Goal: Task Accomplishment & Management: Manage account settings

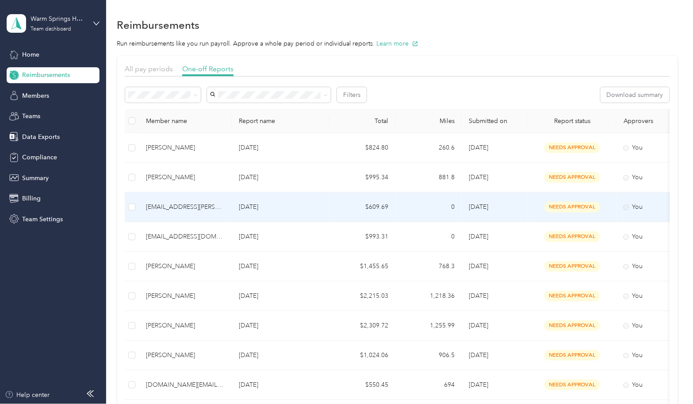
click at [328, 205] on td "[DATE]" at bounding box center [280, 207] width 97 height 30
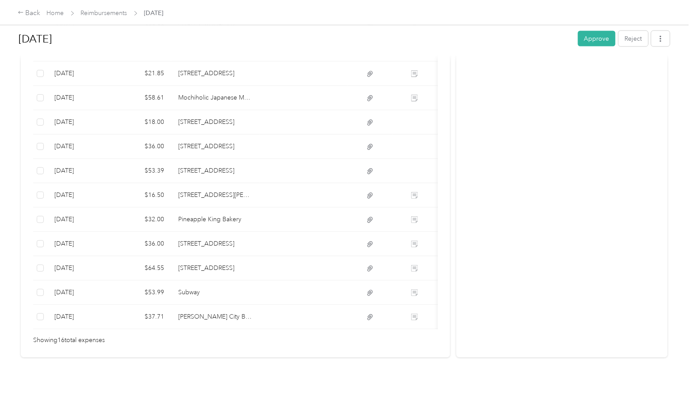
scroll to position [388, 0]
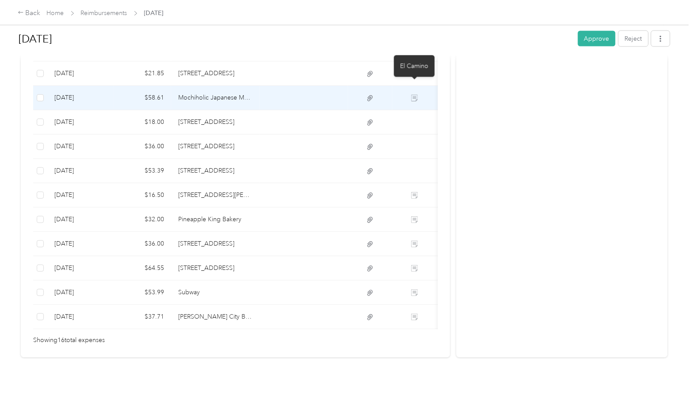
click at [412, 95] on icon at bounding box center [414, 98] width 7 height 7
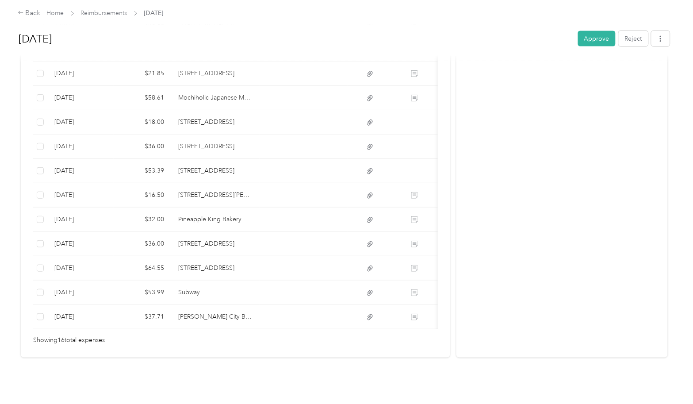
scroll to position [143, 0]
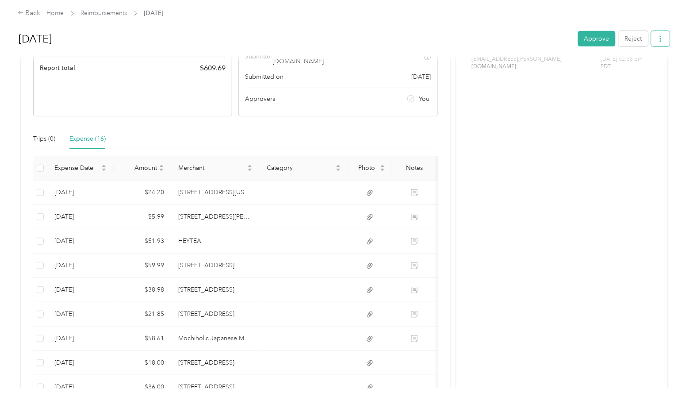
click at [662, 41] on button "button" at bounding box center [661, 38] width 19 height 15
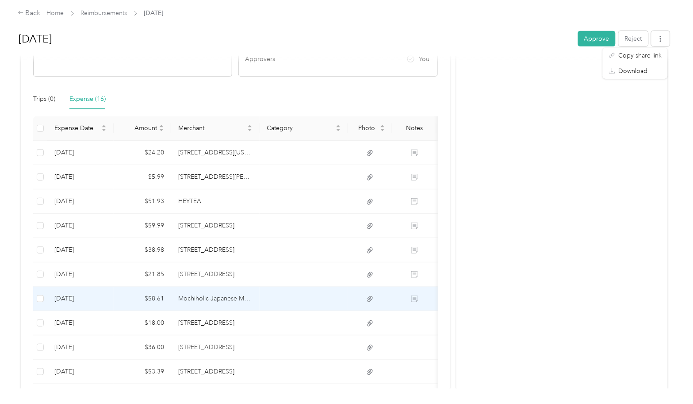
scroll to position [241, 0]
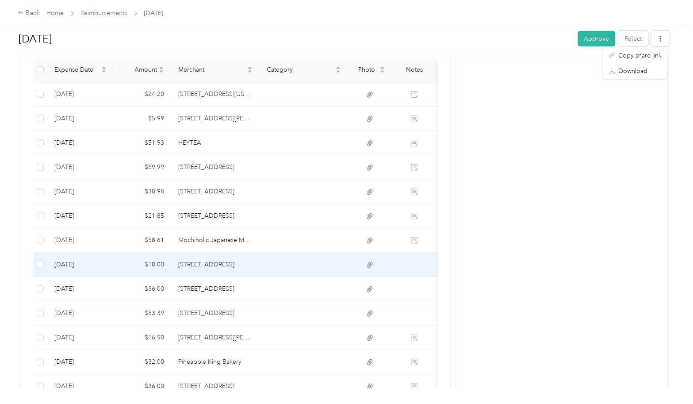
click at [412, 254] on td at bounding box center [414, 265] width 44 height 24
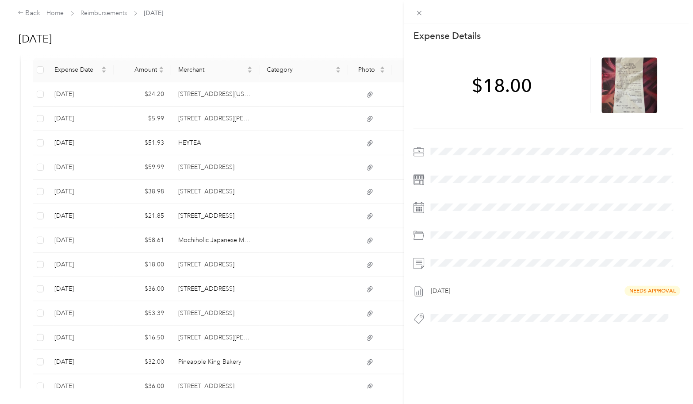
click at [314, 37] on div "This expense cannot be edited because it is either under review, approved, or p…" at bounding box center [346, 202] width 693 height 404
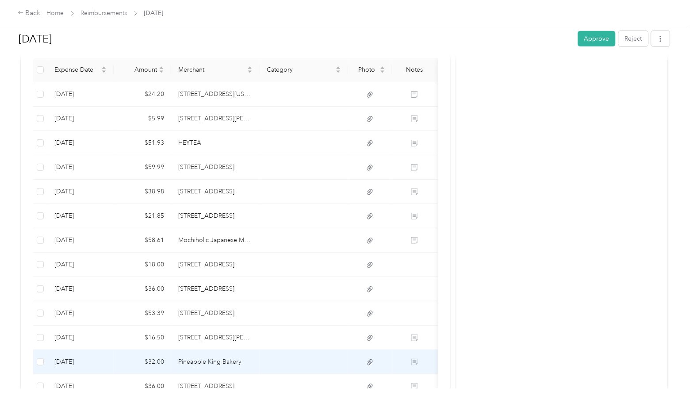
scroll to position [192, 0]
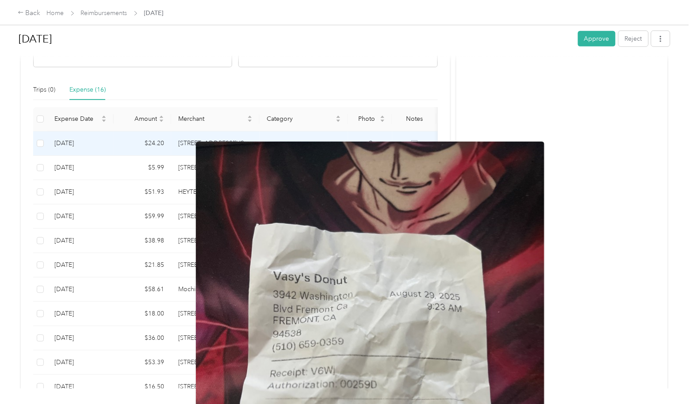
click at [369, 140] on icon at bounding box center [370, 144] width 8 height 8
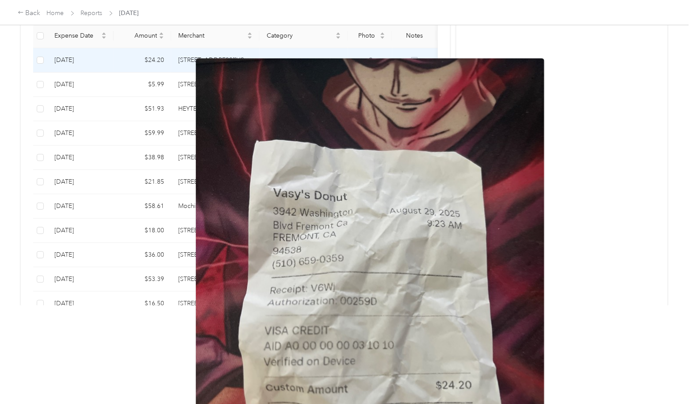
scroll to position [98, 0]
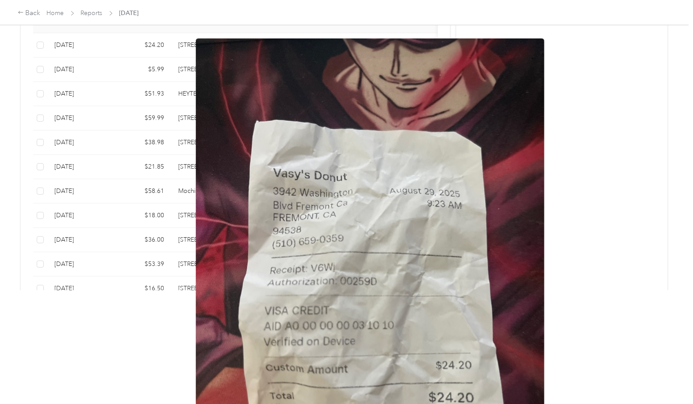
click at [138, 306] on html "Back Home Reports [DATE] [DATE] Approve Reject Needs Approval Needs approval fr…" at bounding box center [344, 104] width 689 height 404
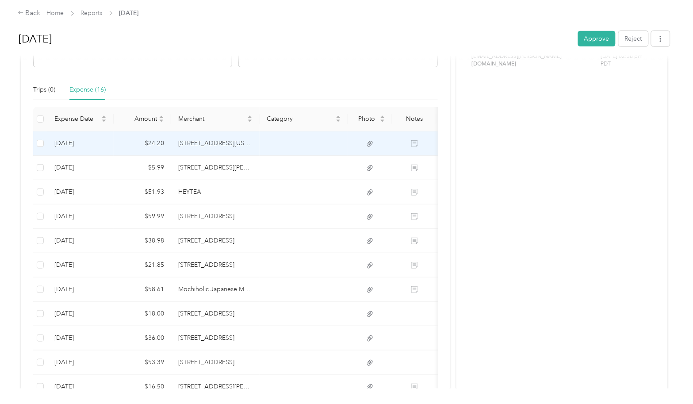
click at [199, 135] on td "[STREET_ADDRESS][US_STATE]" at bounding box center [215, 143] width 88 height 24
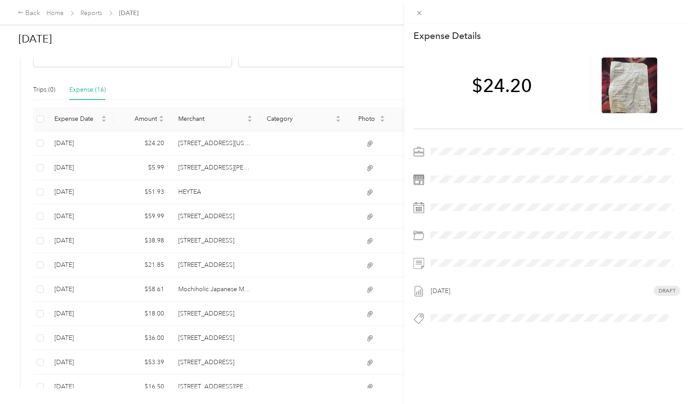
click at [422, 14] on icon at bounding box center [420, 13] width 8 height 8
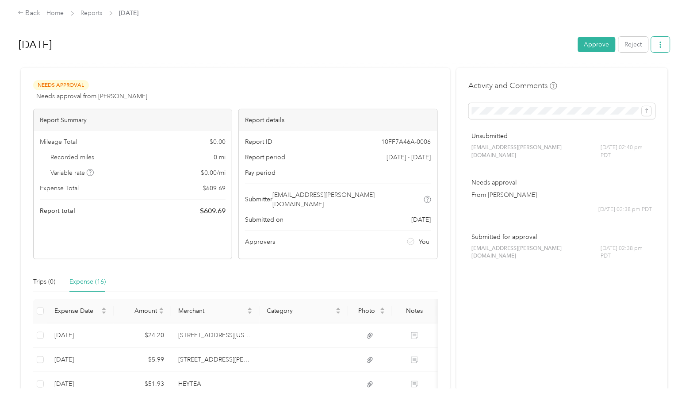
click at [659, 47] on icon "button" at bounding box center [661, 45] width 6 height 6
click at [645, 73] on span "Download" at bounding box center [632, 76] width 29 height 9
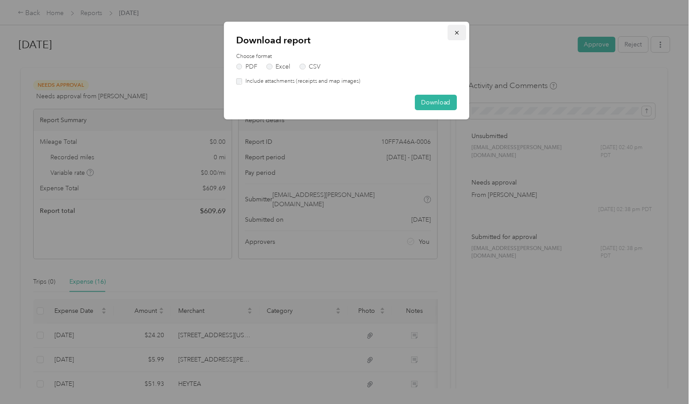
click at [458, 30] on icon "button" at bounding box center [457, 33] width 6 height 6
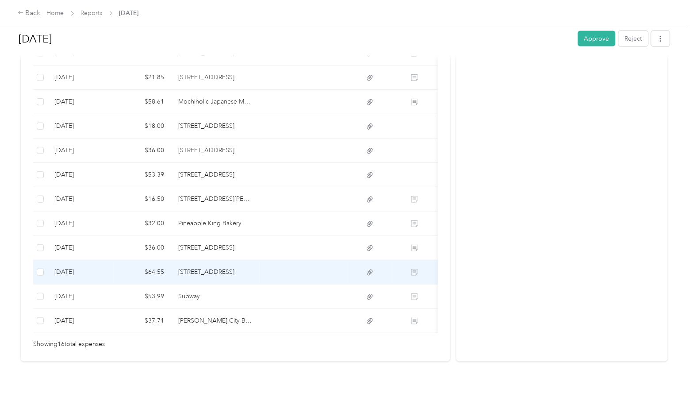
scroll to position [388, 0]
